Goal: Task Accomplishment & Management: Manage account settings

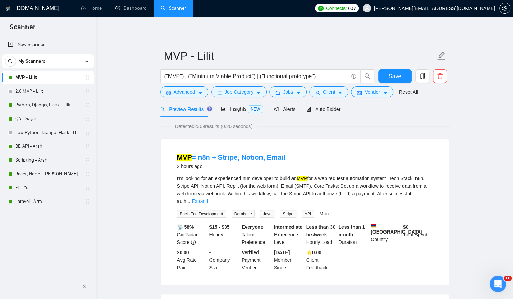
click at [203, 210] on span "Back-End Development" at bounding box center [201, 214] width 49 height 8
copy span "Back-End Development"
click at [239, 210] on span "Database" at bounding box center [243, 214] width 23 height 8
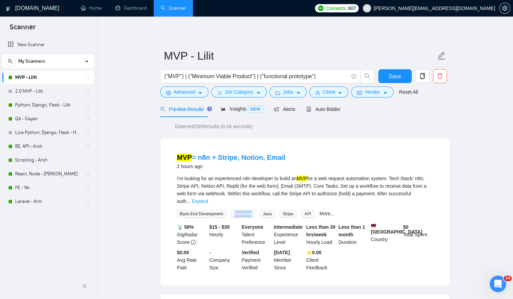
click at [239, 210] on span "Database" at bounding box center [243, 214] width 23 height 8
copy span "Database"
click at [266, 210] on span "Java" at bounding box center [267, 214] width 14 height 8
copy span "Java"
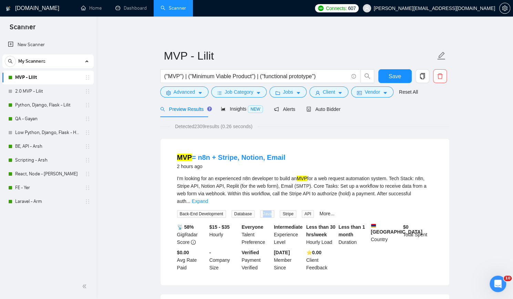
click at [284, 210] on span "Stripe" at bounding box center [288, 214] width 16 height 8
copy span "Stripe"
click at [208, 199] on link "Expand" at bounding box center [200, 202] width 16 height 6
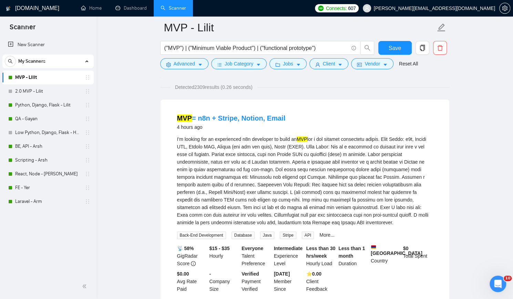
scroll to position [69, 0]
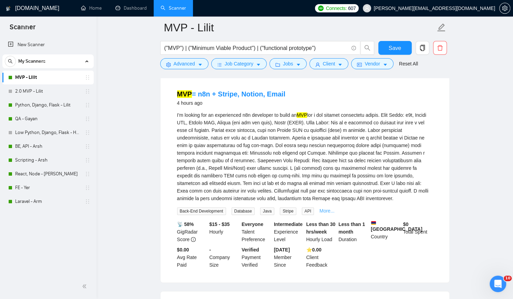
click at [321, 211] on link "More..." at bounding box center [326, 211] width 15 height 6
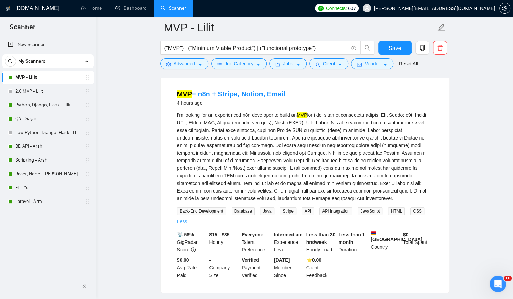
click at [321, 211] on span "API Integration" at bounding box center [335, 211] width 33 height 8
copy span "API Integration"
click at [287, 63] on span "Jobs" at bounding box center [288, 64] width 10 height 8
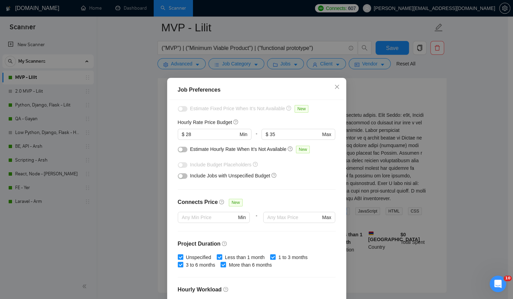
scroll to position [0, 0]
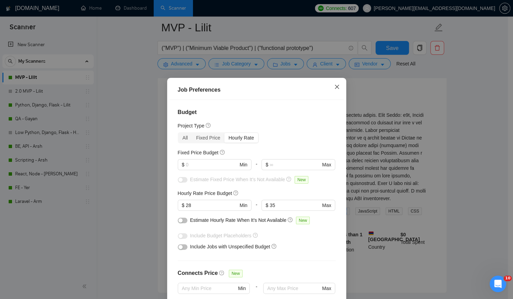
click at [334, 85] on icon "close" at bounding box center [337, 87] width 6 height 6
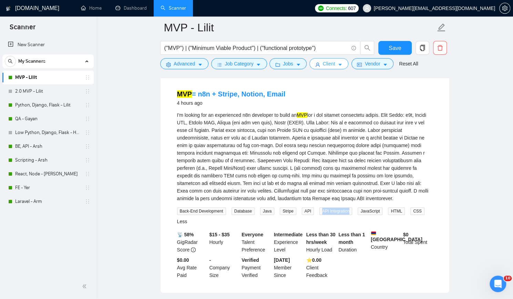
click at [329, 68] on button "Client" at bounding box center [328, 63] width 39 height 11
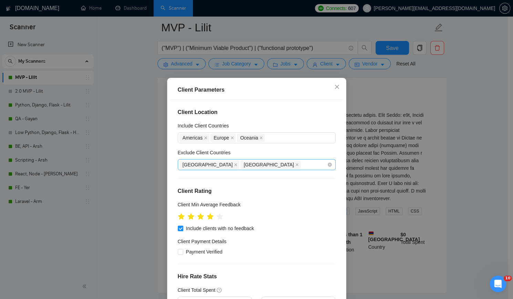
click at [259, 162] on div "Ukraine Poland" at bounding box center [254, 165] width 148 height 10
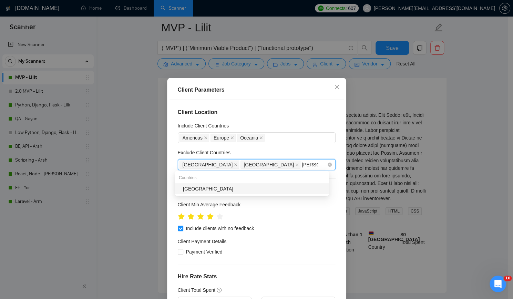
type input "Armenia"
click at [261, 185] on div "Armenia" at bounding box center [254, 189] width 142 height 8
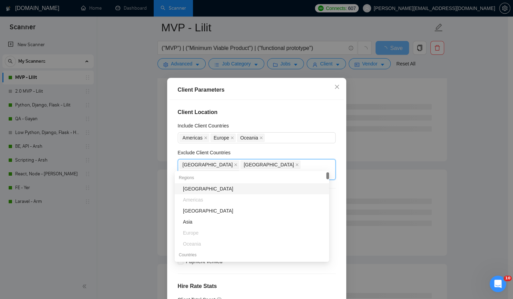
click at [301, 122] on div "Include Client Countries" at bounding box center [257, 127] width 158 height 10
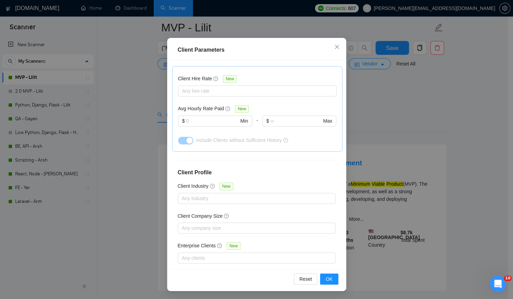
scroll to position [241, 0]
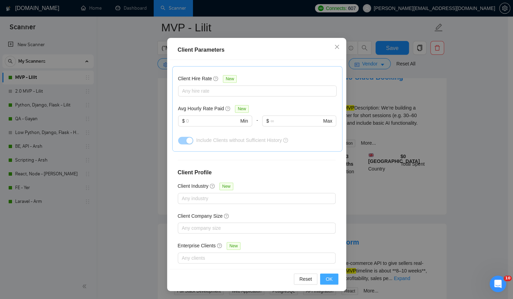
click at [326, 278] on span "OK" at bounding box center [329, 279] width 7 height 8
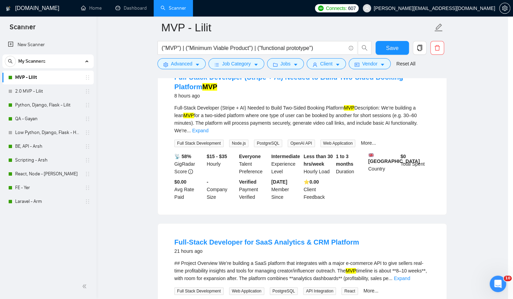
scroll to position [3, 0]
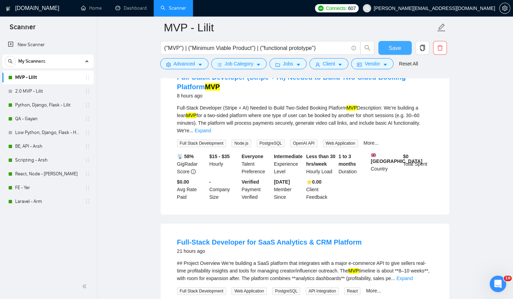
click at [393, 46] on span "Save" at bounding box center [395, 48] width 12 height 9
click at [181, 62] on span "Advanced" at bounding box center [184, 64] width 21 height 8
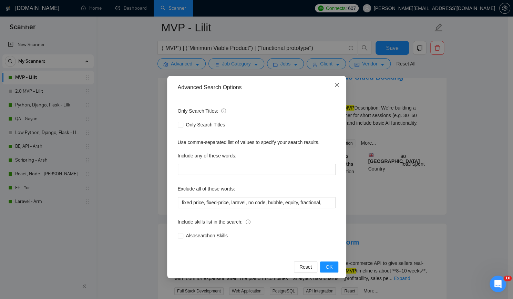
click at [334, 85] on icon "close" at bounding box center [337, 85] width 6 height 6
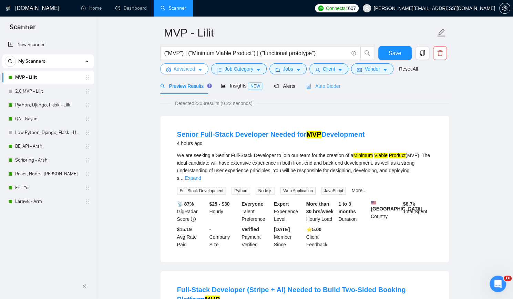
scroll to position [0, 0]
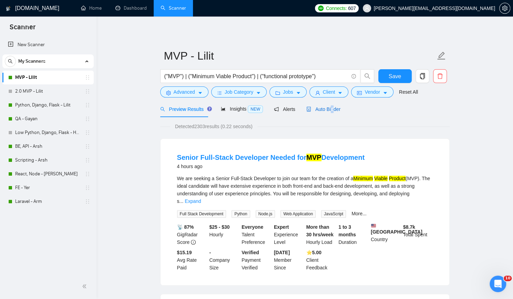
click at [329, 110] on span "Auto Bidder" at bounding box center [323, 109] width 34 height 6
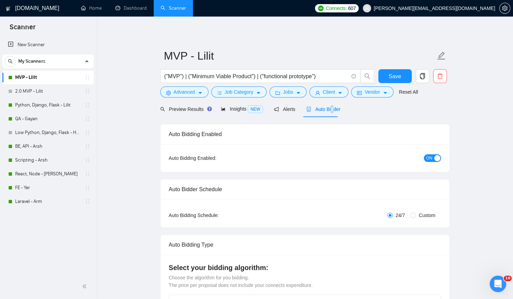
checkbox input "true"
click at [184, 106] on span "Preview Results" at bounding box center [185, 109] width 50 height 6
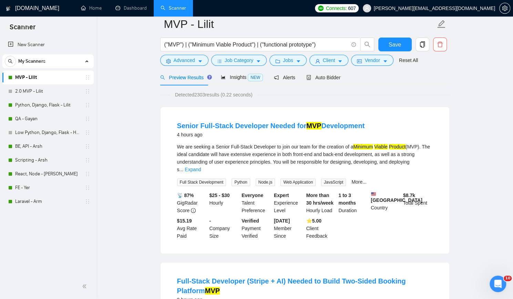
scroll to position [34, 0]
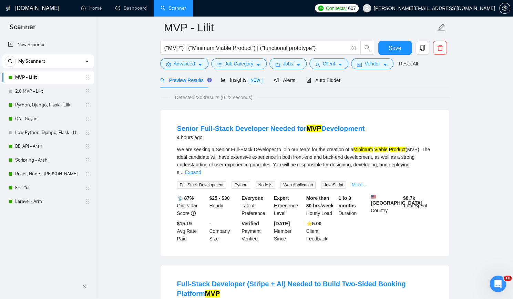
click at [361, 182] on link "More..." at bounding box center [359, 185] width 15 height 6
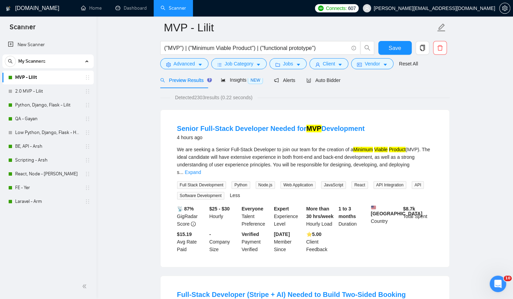
click at [204, 192] on span "Software Development" at bounding box center [200, 196] width 47 height 8
copy span "Software Development"
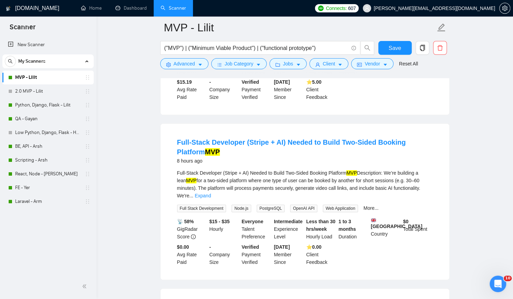
scroll to position [207, 0]
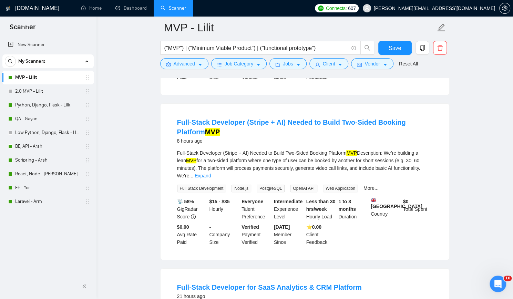
click at [265, 185] on span "PostgreSQL" at bounding box center [271, 189] width 28 height 8
click at [291, 185] on span "OpenAI API" at bounding box center [303, 189] width 27 height 8
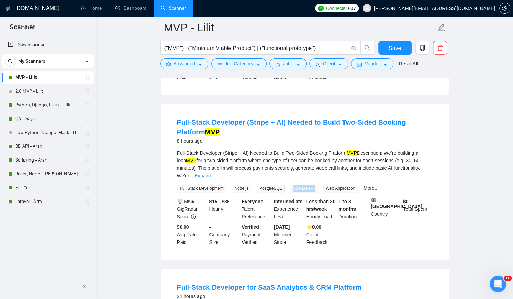
copy span "OpenAI API"
click at [367, 185] on link "More..." at bounding box center [371, 188] width 15 height 6
click at [370, 185] on span "Supabase" at bounding box center [376, 189] width 24 height 8
copy span "Supabase"
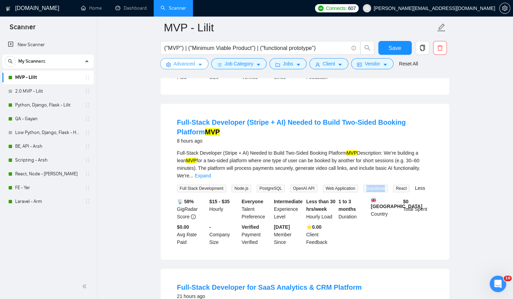
click at [186, 65] on span "Advanced" at bounding box center [184, 64] width 21 height 8
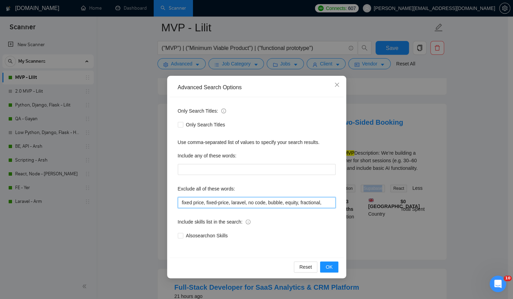
click at [307, 205] on input "fixed price, fixed-price, laravel, no code, bubble, equity, fractional," at bounding box center [257, 202] width 158 height 11
click at [339, 87] on span "Close" at bounding box center [337, 85] width 19 height 19
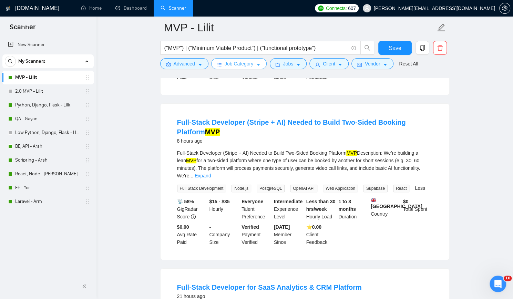
click at [247, 66] on span "Job Category" at bounding box center [239, 64] width 29 height 8
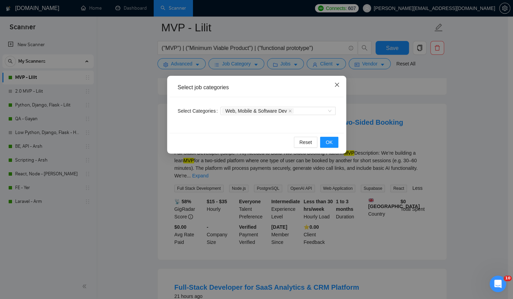
click at [337, 83] on icon "close" at bounding box center [337, 85] width 6 height 6
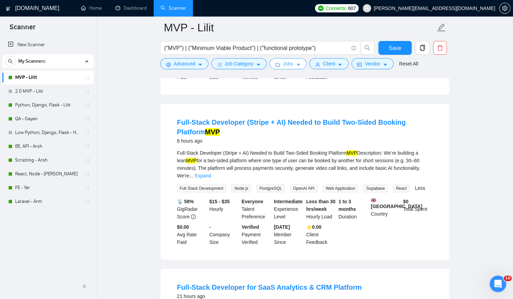
click at [286, 63] on span "Jobs" at bounding box center [288, 64] width 10 height 8
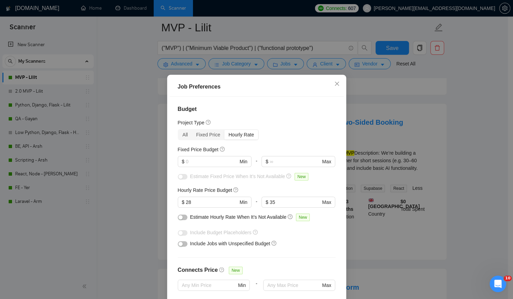
scroll to position [0, 0]
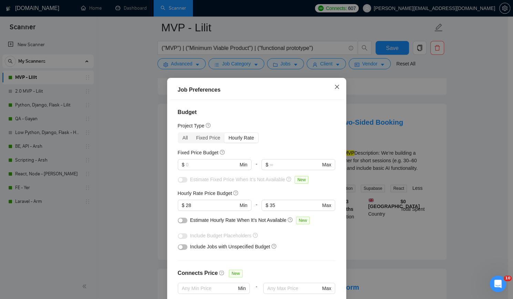
click at [334, 89] on icon "close" at bounding box center [337, 87] width 6 height 6
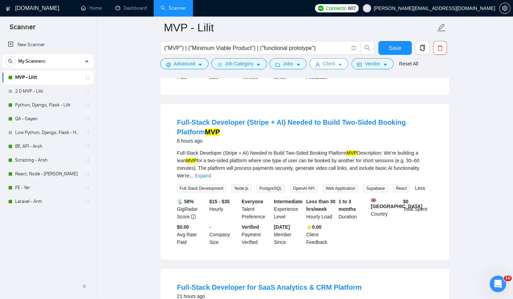
click at [323, 62] on span "Client" at bounding box center [329, 64] width 12 height 8
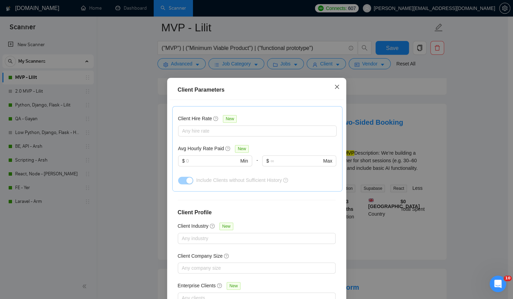
click at [335, 90] on icon "close" at bounding box center [337, 87] width 6 height 6
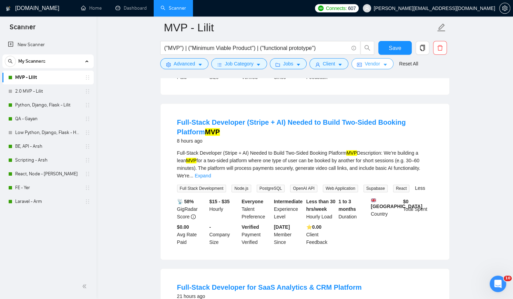
click at [365, 63] on span "Vendor" at bounding box center [372, 64] width 15 height 8
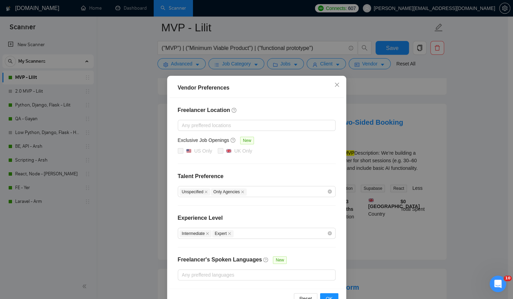
scroll to position [18, 0]
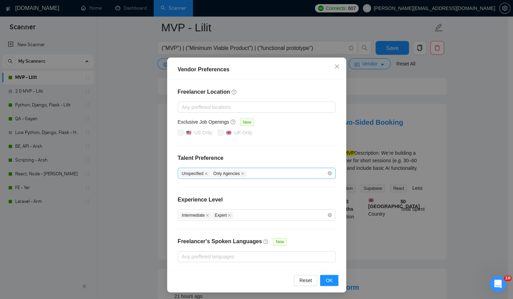
click at [295, 172] on div "Unspecified Only Agencies" at bounding box center [254, 173] width 148 height 8
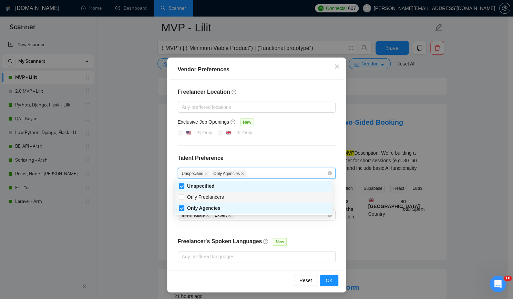
click at [264, 196] on div "Only Freelancers" at bounding box center [254, 197] width 150 height 8
checkbox input "true"
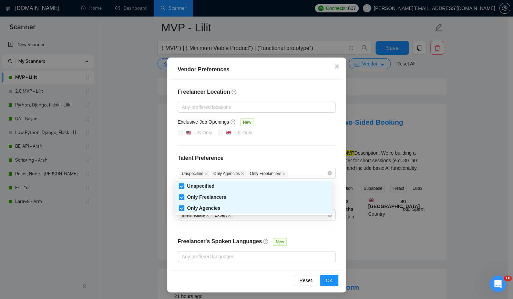
click at [303, 140] on div "Freelancer Location Any preffered locations Exclusive Job Openings New US Only …" at bounding box center [257, 175] width 174 height 191
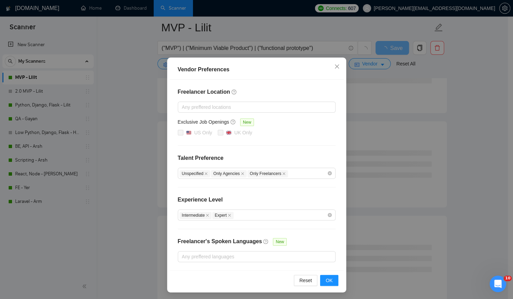
scroll to position [379, 0]
click at [326, 277] on span "OK" at bounding box center [329, 281] width 7 height 8
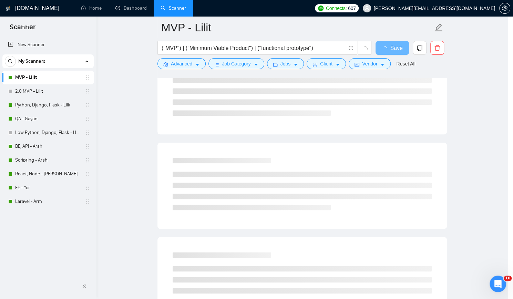
scroll to position [0, 0]
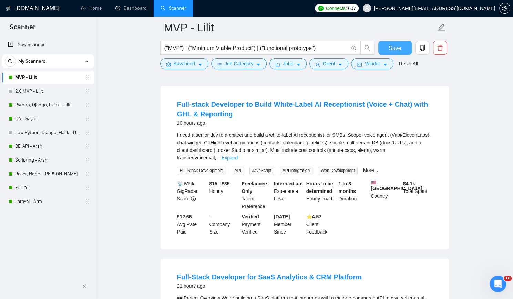
click at [394, 46] on span "Save" at bounding box center [395, 48] width 12 height 9
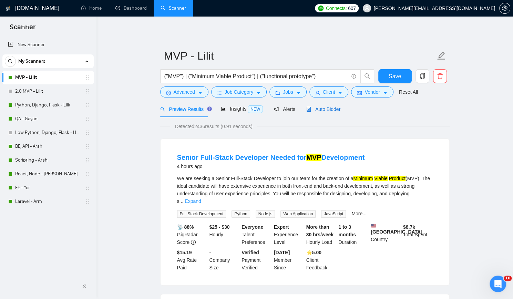
click at [329, 109] on span "Auto Bidder" at bounding box center [323, 109] width 34 height 6
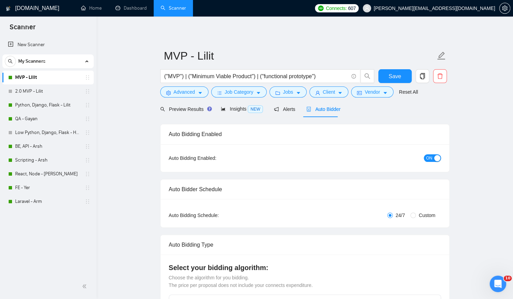
checkbox input "true"
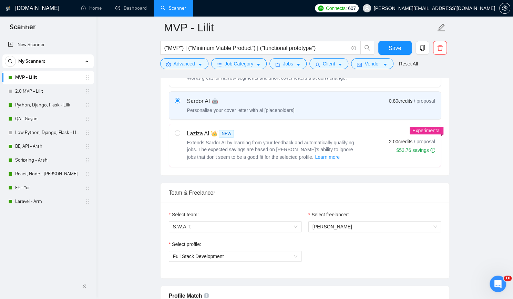
scroll to position [345, 0]
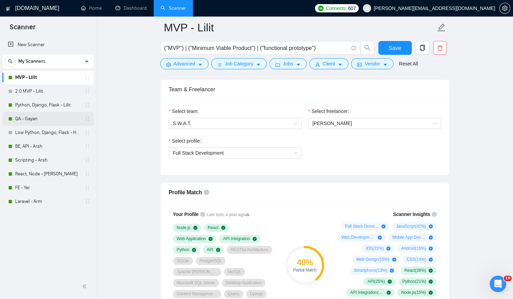
drag, startPoint x: 44, startPoint y: 116, endPoint x: 52, endPoint y: 115, distance: 8.0
click at [44, 116] on link "QA - Gayan" at bounding box center [47, 119] width 65 height 14
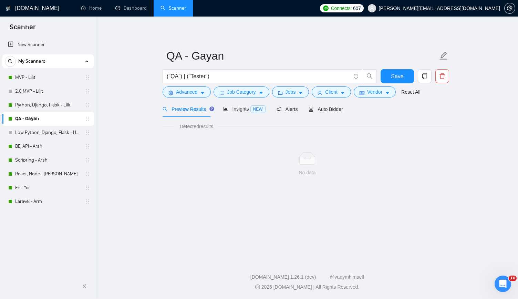
click at [120, 99] on main "QA - Gayan ("QA") | ("Tester") Save Advanced Job Category Jobs Client Vendor Re…" at bounding box center [308, 137] width 400 height 218
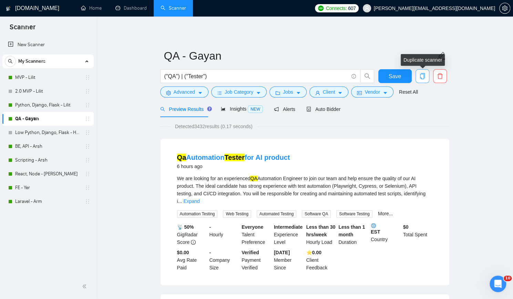
click at [421, 73] on icon "copy" at bounding box center [422, 76] width 5 height 6
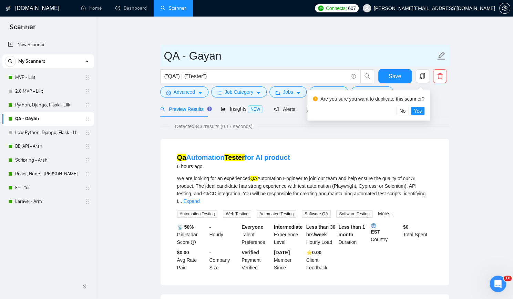
click at [363, 50] on input "QA - Gayan" at bounding box center [300, 55] width 272 height 17
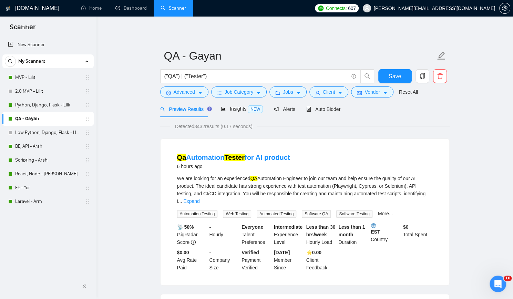
click at [96, 122] on ul "New Scanner My Scanners MVP - Lilit 2.0 MVP - Lilit Python, Django, Flask - Lil…" at bounding box center [48, 123] width 96 height 172
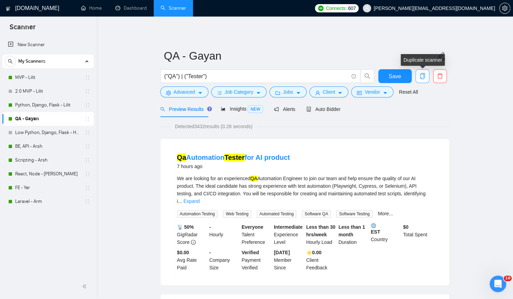
click at [424, 75] on icon "copy" at bounding box center [422, 76] width 6 height 6
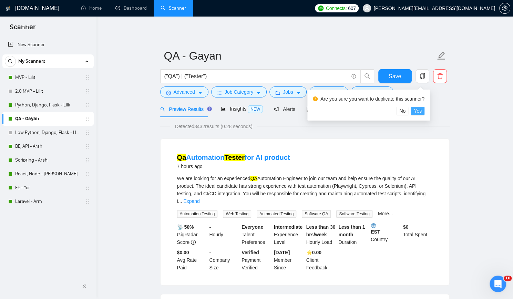
click at [416, 109] on span "Yes" at bounding box center [418, 111] width 8 height 8
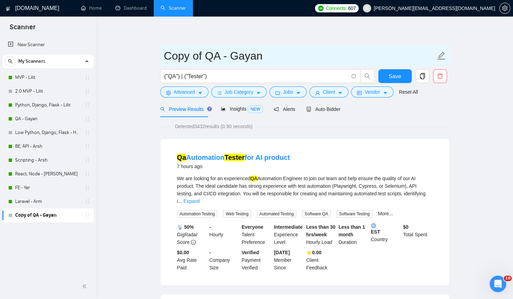
click at [206, 57] on input "Copy of QA - Gayan" at bounding box center [300, 55] width 272 height 17
type input "Manual - Gayan"
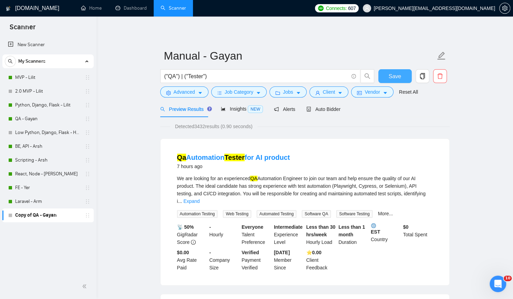
click at [404, 73] on button "Save" at bounding box center [394, 76] width 33 height 14
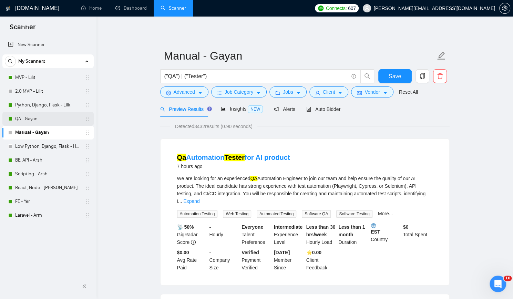
click at [57, 116] on link "QA - Gayan" at bounding box center [47, 119] width 65 height 14
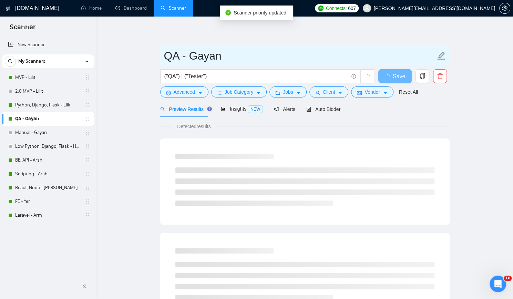
click at [177, 56] on input "QA - Gayan" at bounding box center [300, 55] width 272 height 17
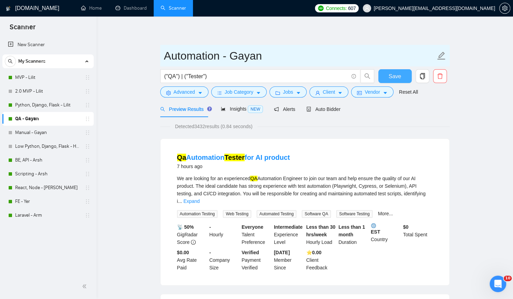
type input "Automation - Gayan"
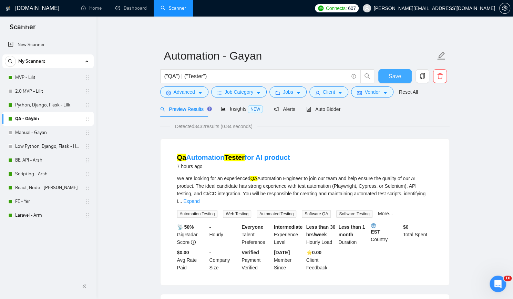
click at [391, 77] on span "Save" at bounding box center [395, 76] width 12 height 9
click at [186, 89] on span "Advanced" at bounding box center [184, 92] width 21 height 8
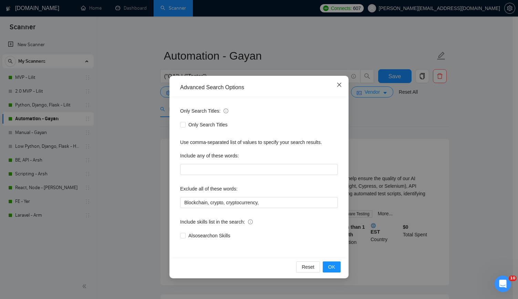
click at [339, 84] on icon "close" at bounding box center [340, 85] width 6 height 6
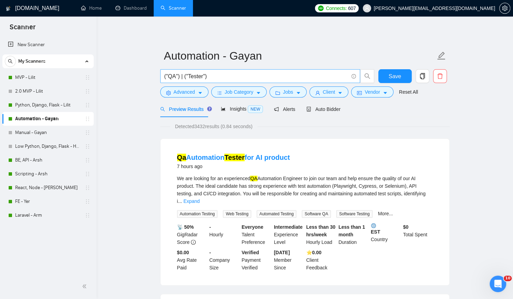
click at [222, 76] on input "("QA") | ("Tester")" at bounding box center [256, 76] width 184 height 9
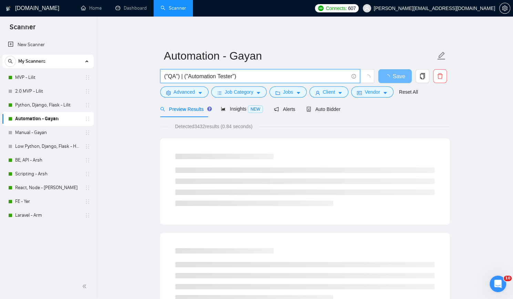
click at [255, 75] on input "("QA") | ("Automation Tester")" at bounding box center [256, 76] width 184 height 9
paste input "("Automation Tester")"
click at [279, 76] on input "("QA") | ("Automation Tester") | ("Automation Tester")" at bounding box center [256, 76] width 184 height 9
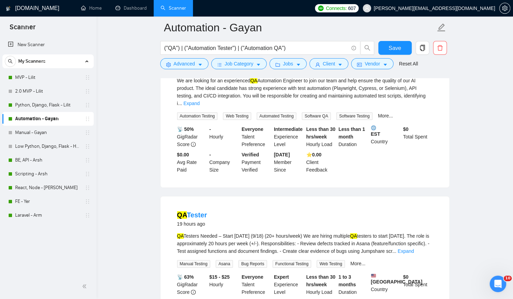
scroll to position [172, 0]
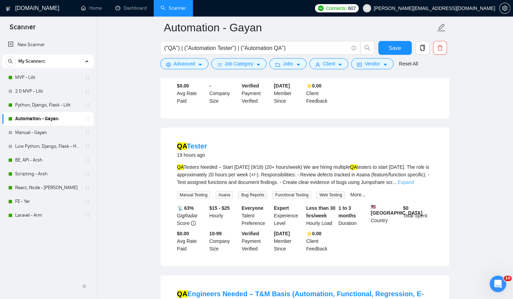
click at [414, 180] on link "Expand" at bounding box center [406, 183] width 16 height 6
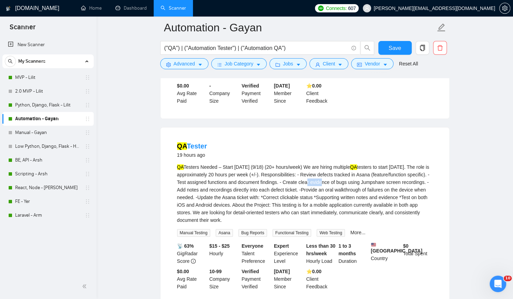
drag, startPoint x: 312, startPoint y: 175, endPoint x: 369, endPoint y: 176, distance: 57.2
click at [333, 175] on div "QA Testers Needed – Start Thursday (9/18) (20+ hours/week) We are hiring multip…" at bounding box center [305, 193] width 256 height 61
click at [377, 184] on div "QA Testers Needed – Start Thursday (9/18) (20+ hours/week) We are hiring multip…" at bounding box center [305, 193] width 256 height 61
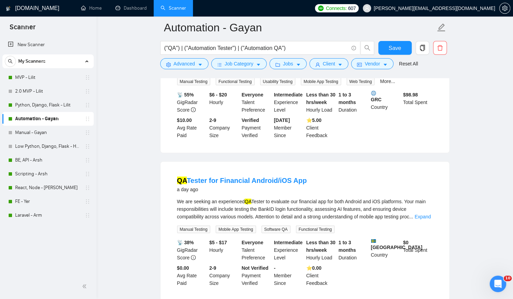
scroll to position [793, 0]
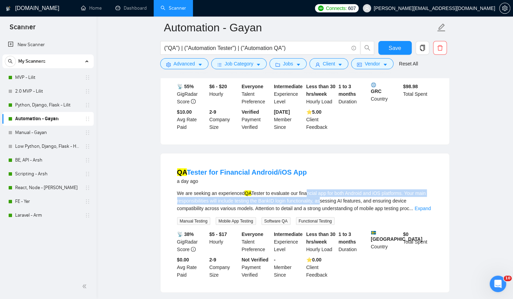
drag, startPoint x: 303, startPoint y: 179, endPoint x: 318, endPoint y: 186, distance: 16.8
click at [318, 190] on div "We are seeking an experienced QA Tester to evaluate our financial app for both …" at bounding box center [305, 201] width 256 height 23
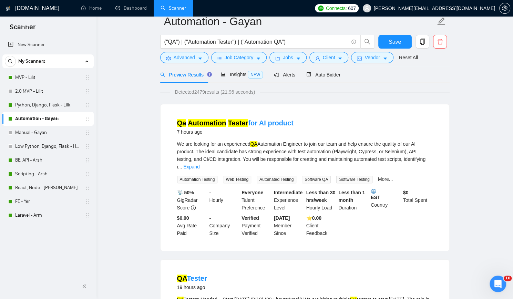
scroll to position [0, 0]
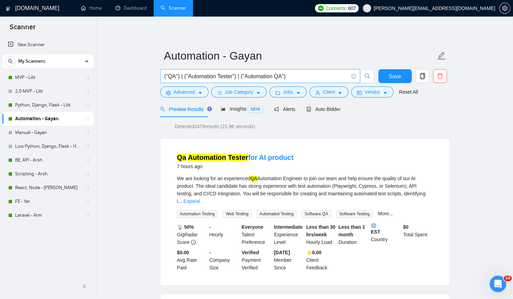
click at [313, 74] on input "("QA") | ("Automation Tester") | ("Automation QA")" at bounding box center [256, 76] width 184 height 9
paste input "("Automation QA")"
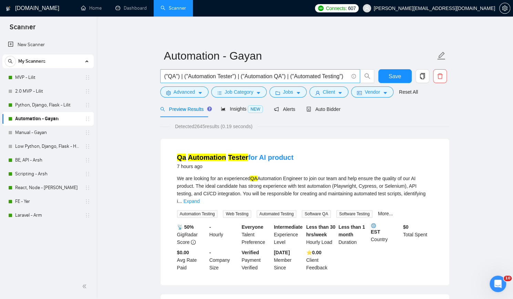
click at [183, 75] on input "("QA") | ("Automation Tester") | ("Automation QA") | ("Automated Testing")" at bounding box center [256, 76] width 184 height 9
type input "("Automation Tester") | ("Automation QA") | ("Automated Testing")"
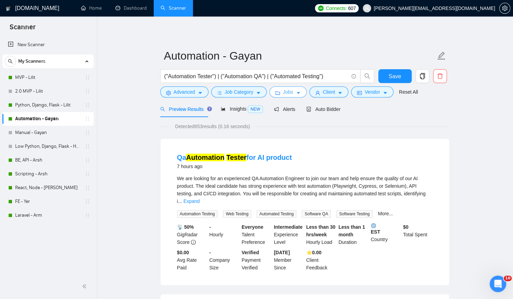
click at [286, 92] on span "Jobs" at bounding box center [288, 92] width 10 height 8
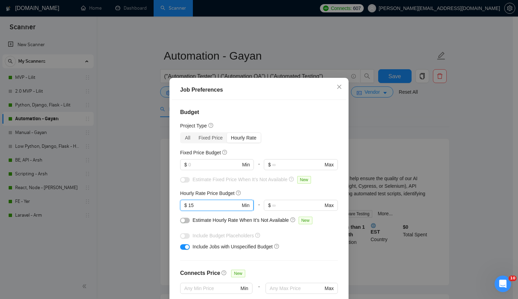
click at [201, 205] on input "15" at bounding box center [215, 206] width 52 height 8
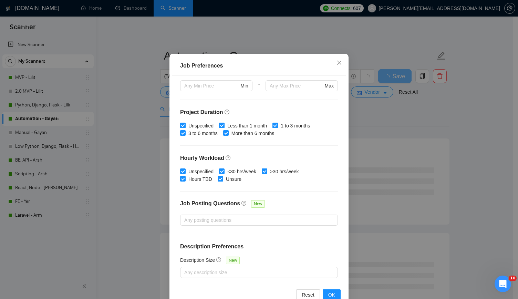
scroll to position [40, 0]
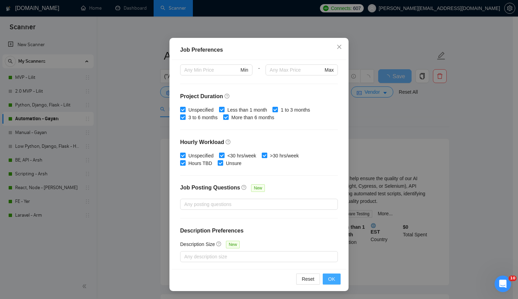
type input "19"
click at [329, 278] on span "OK" at bounding box center [331, 279] width 7 height 8
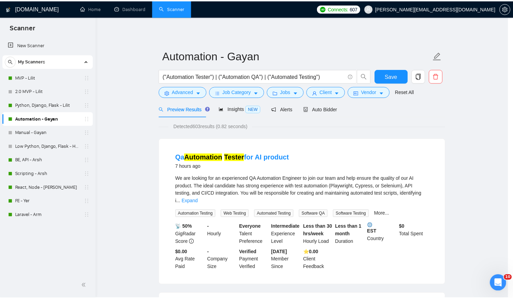
scroll to position [3, 0]
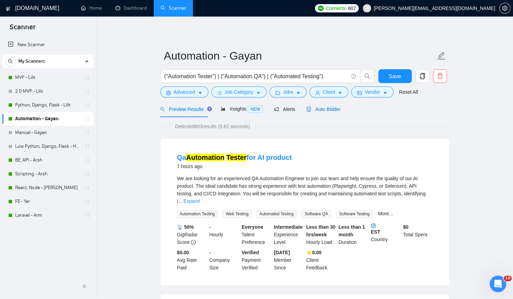
click at [330, 108] on span "Auto Bidder" at bounding box center [323, 109] width 34 height 6
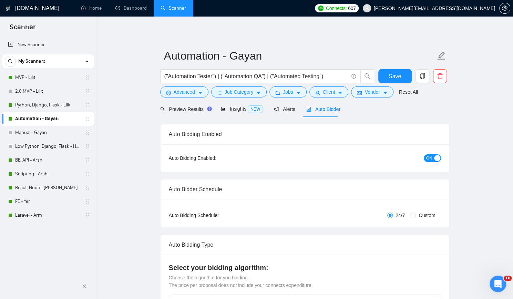
checkbox input "true"
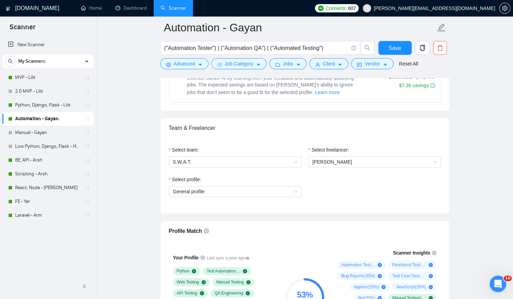
scroll to position [310, 0]
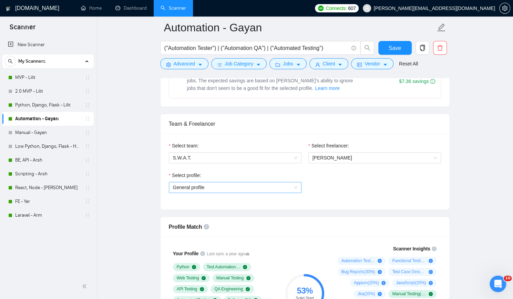
click at [249, 184] on span "General profile" at bounding box center [235, 187] width 124 height 10
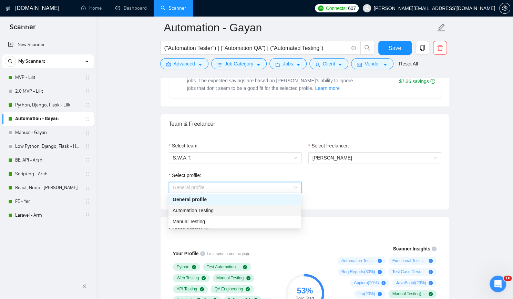
click at [235, 208] on div "Automation Testing" at bounding box center [235, 211] width 124 height 8
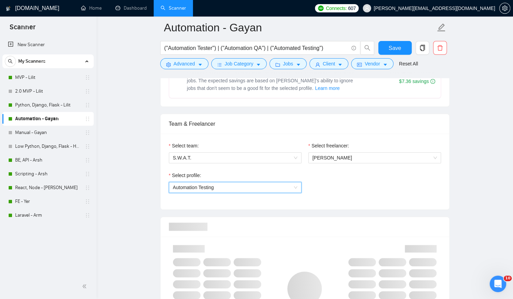
click at [342, 190] on div "Select profile: 1110580748627726336 Automation Testing" at bounding box center [304, 187] width 279 height 30
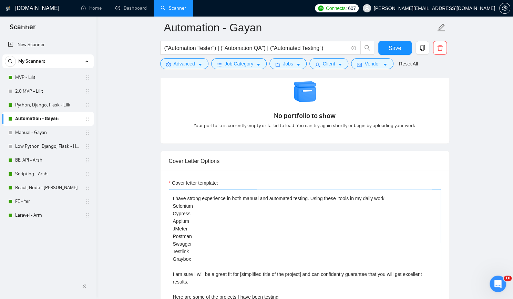
scroll to position [0, 0]
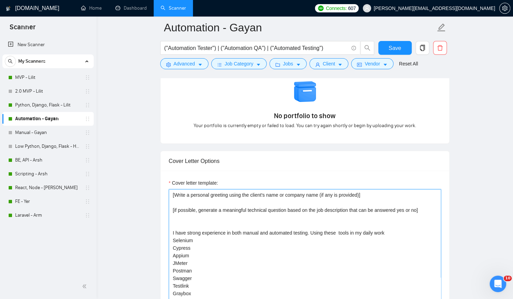
click at [319, 218] on textarea "[Write a personal greeting using the client's name or company name (if any is p…" at bounding box center [305, 266] width 272 height 155
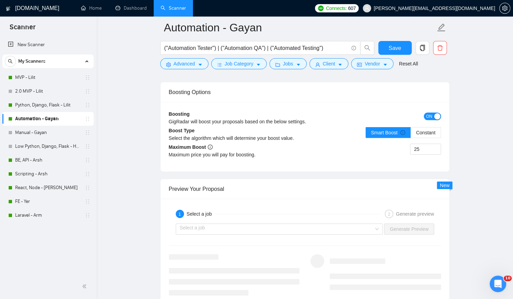
scroll to position [1379, 0]
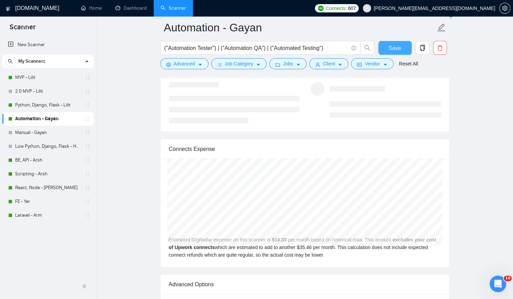
click at [399, 48] on span "Save" at bounding box center [395, 48] width 12 height 9
click at [42, 134] on link "Manual - Gayan" at bounding box center [47, 133] width 65 height 14
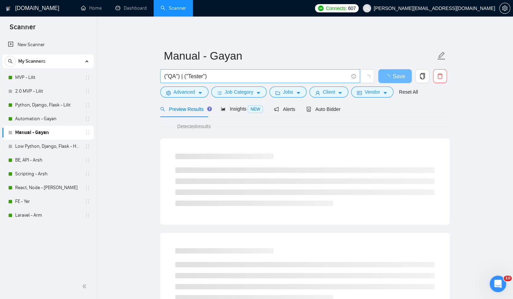
click at [227, 77] on input "("QA") | ("Tester")" at bounding box center [256, 76] width 184 height 9
type input "("QA") | ("Tester")"
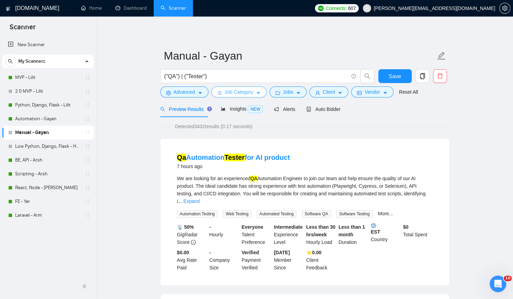
click at [237, 90] on span "Job Category" at bounding box center [239, 92] width 29 height 8
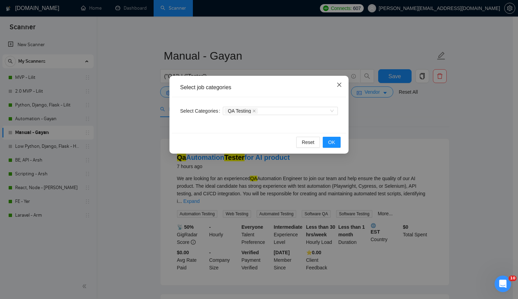
click at [340, 84] on icon "close" at bounding box center [339, 85] width 4 height 4
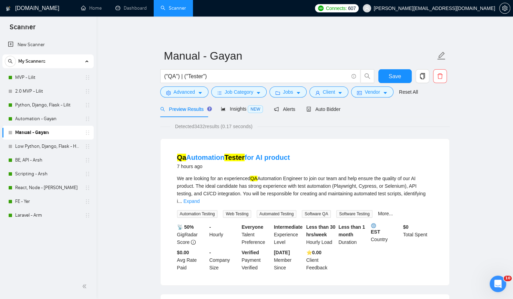
click at [182, 88] on span "Advanced" at bounding box center [184, 92] width 21 height 8
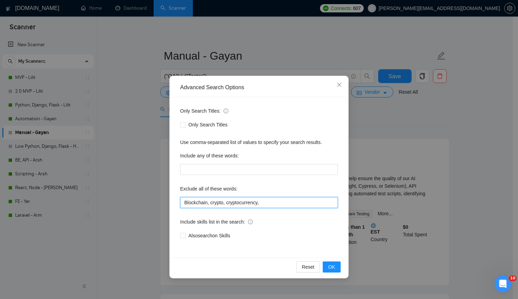
click at [276, 204] on input "Blockchain, crypto, cryptocurrency," at bounding box center [259, 202] width 158 height 11
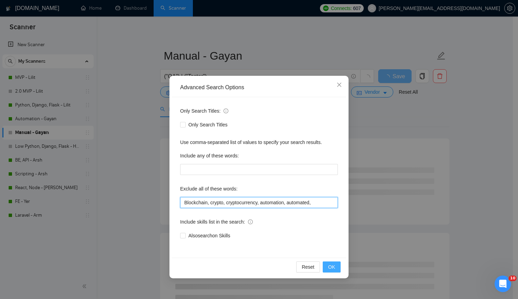
type input "Blockchain, crypto, cryptocurrency, automation, automated,"
click at [329, 267] on span "OK" at bounding box center [331, 267] width 7 height 8
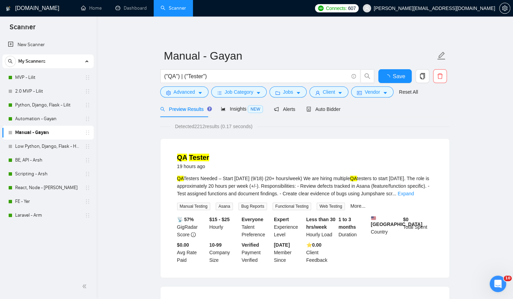
click at [279, 92] on button "Jobs" at bounding box center [287, 92] width 37 height 11
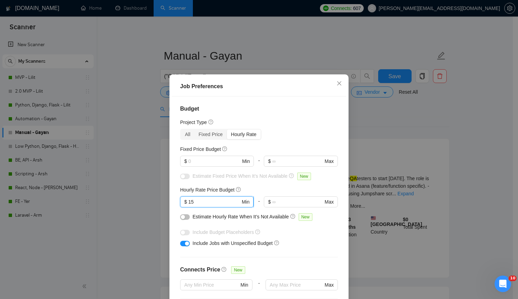
click at [213, 205] on input "15" at bounding box center [215, 202] width 52 height 8
type input "2"
type input "17"
click at [305, 134] on div "All Fixed Price Hourly Rate" at bounding box center [259, 134] width 158 height 11
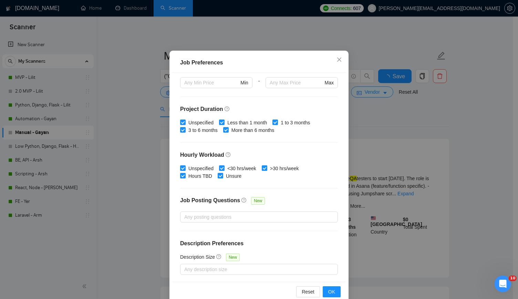
scroll to position [40, 0]
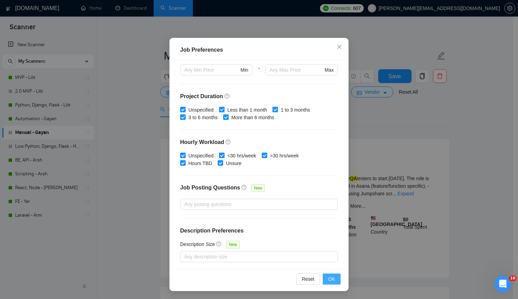
click at [328, 278] on span "OK" at bounding box center [331, 279] width 7 height 8
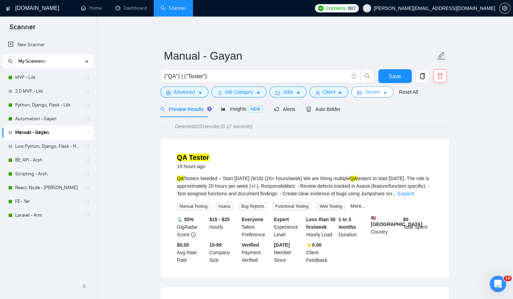
click at [358, 91] on icon "idcard" at bounding box center [359, 93] width 5 height 5
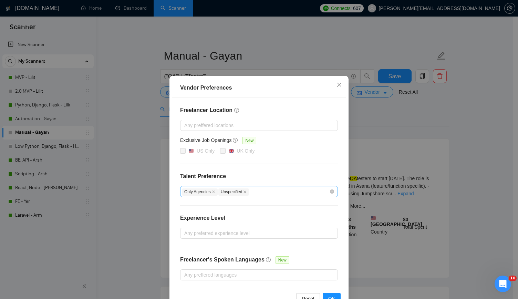
click at [267, 190] on div "Only Agencies Unspecified" at bounding box center [256, 191] width 148 height 8
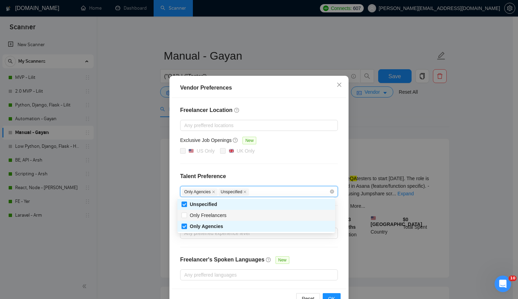
click at [256, 214] on div "Only Freelancers" at bounding box center [257, 216] width 150 height 8
checkbox input "true"
click at [297, 154] on div "US Only UK Only" at bounding box center [259, 151] width 158 height 8
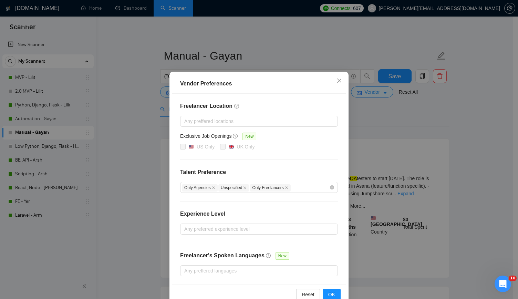
scroll to position [18, 0]
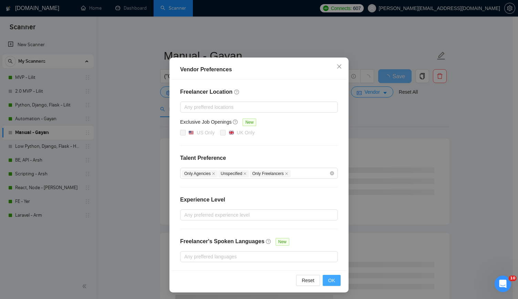
click at [328, 278] on span "OK" at bounding box center [331, 281] width 7 height 8
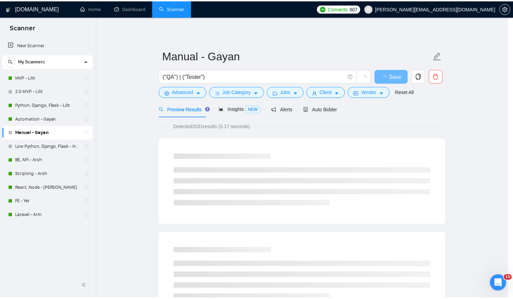
scroll to position [0, 0]
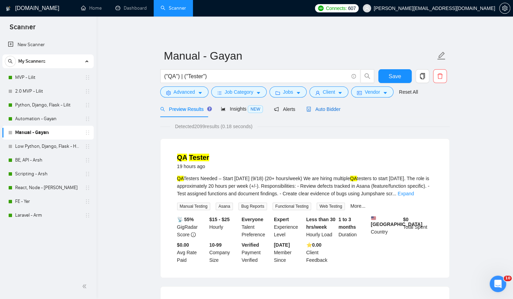
click at [318, 107] on span "Auto Bidder" at bounding box center [323, 109] width 34 height 6
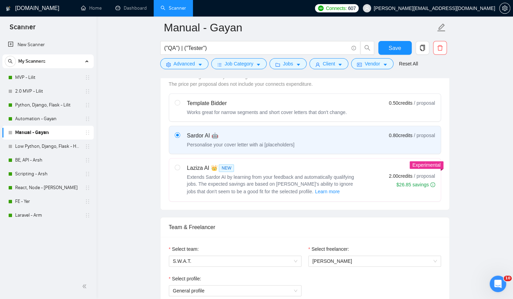
scroll to position [310, 0]
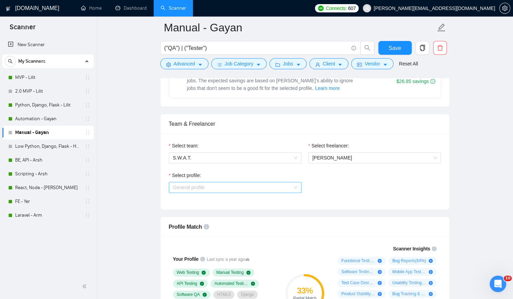
click at [253, 187] on span "General profile" at bounding box center [235, 187] width 124 height 10
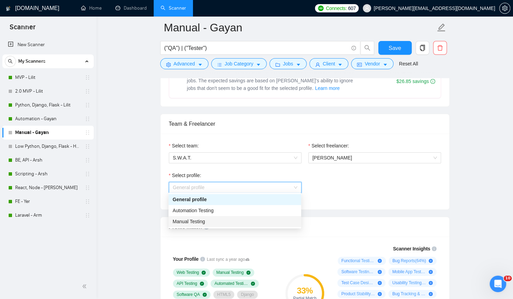
click at [226, 220] on div "Manual Testing" at bounding box center [235, 222] width 124 height 8
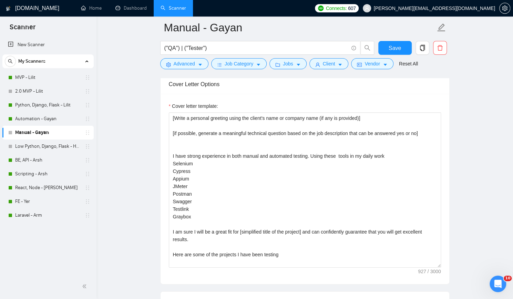
scroll to position [689, 0]
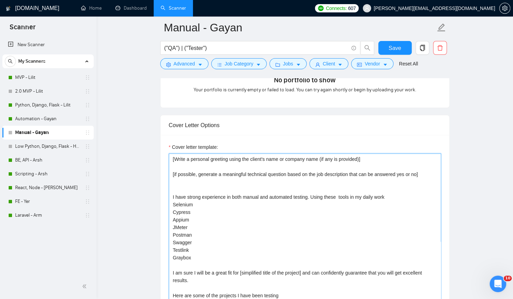
click at [178, 185] on textarea "[Write a personal greeting using the client's name or company name (if any is p…" at bounding box center [305, 230] width 272 height 155
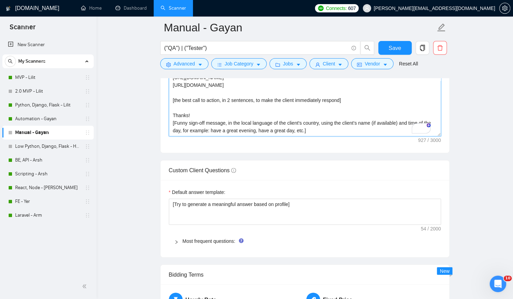
scroll to position [862, 0]
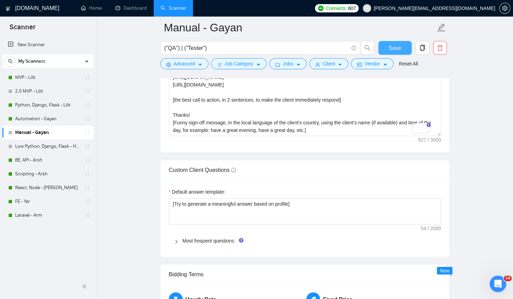
click at [393, 51] on span "Save" at bounding box center [395, 48] width 12 height 9
